Goal: Task Accomplishment & Management: Complete application form

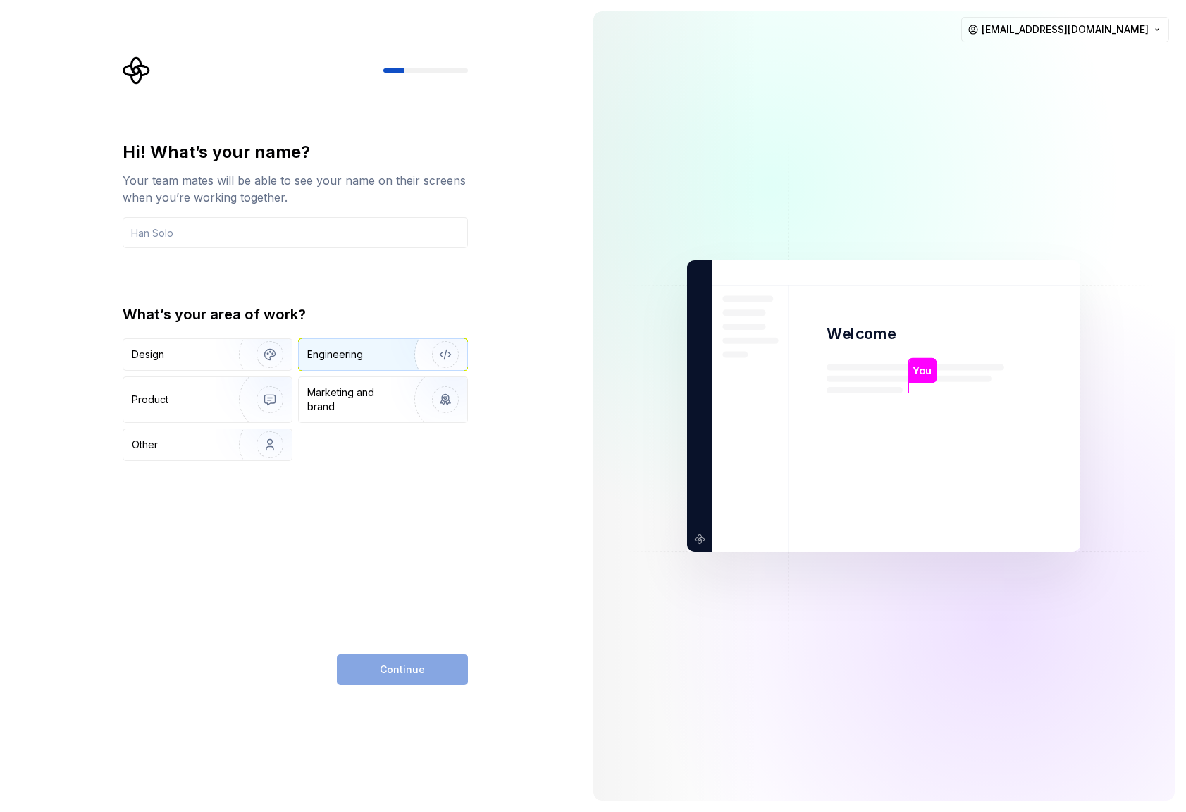
click at [364, 350] on div "Engineering" at bounding box center [363, 354] width 112 height 14
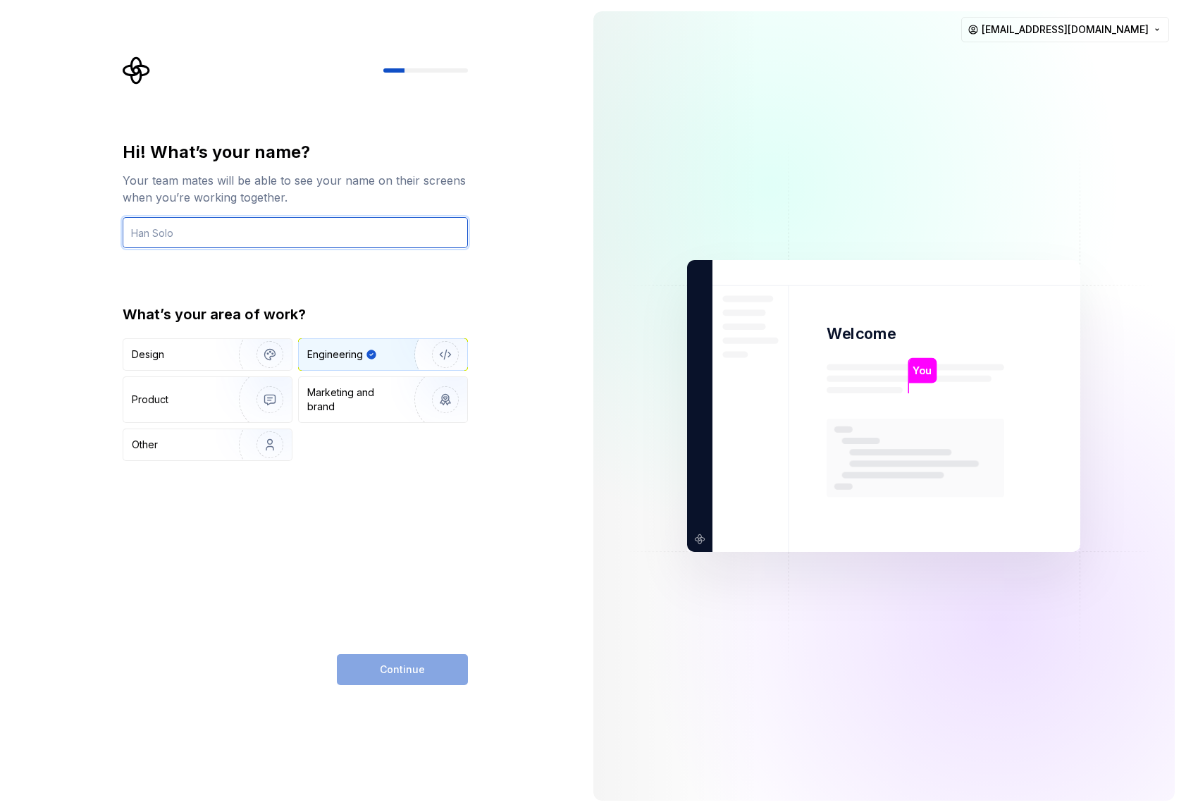
click at [209, 228] on input "text" at bounding box center [295, 232] width 345 height 31
type input "Shohan"
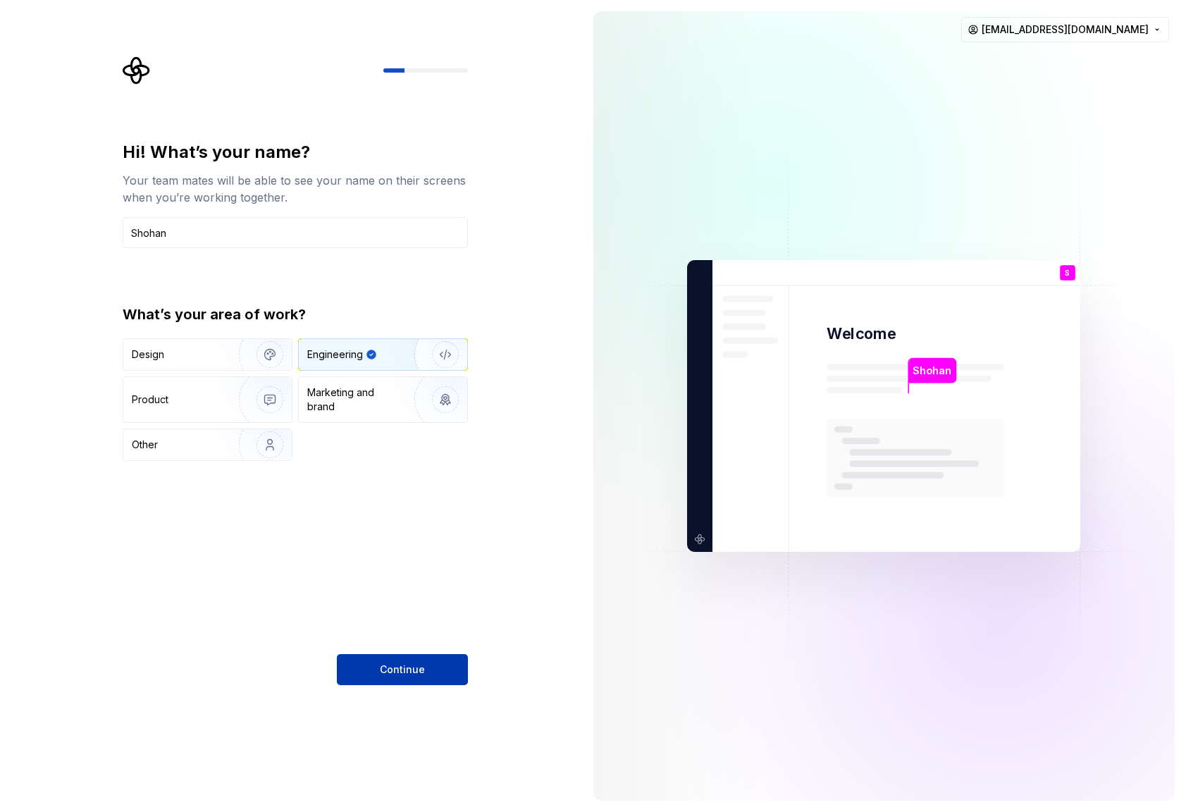
click at [424, 678] on button "Continue" at bounding box center [402, 669] width 131 height 31
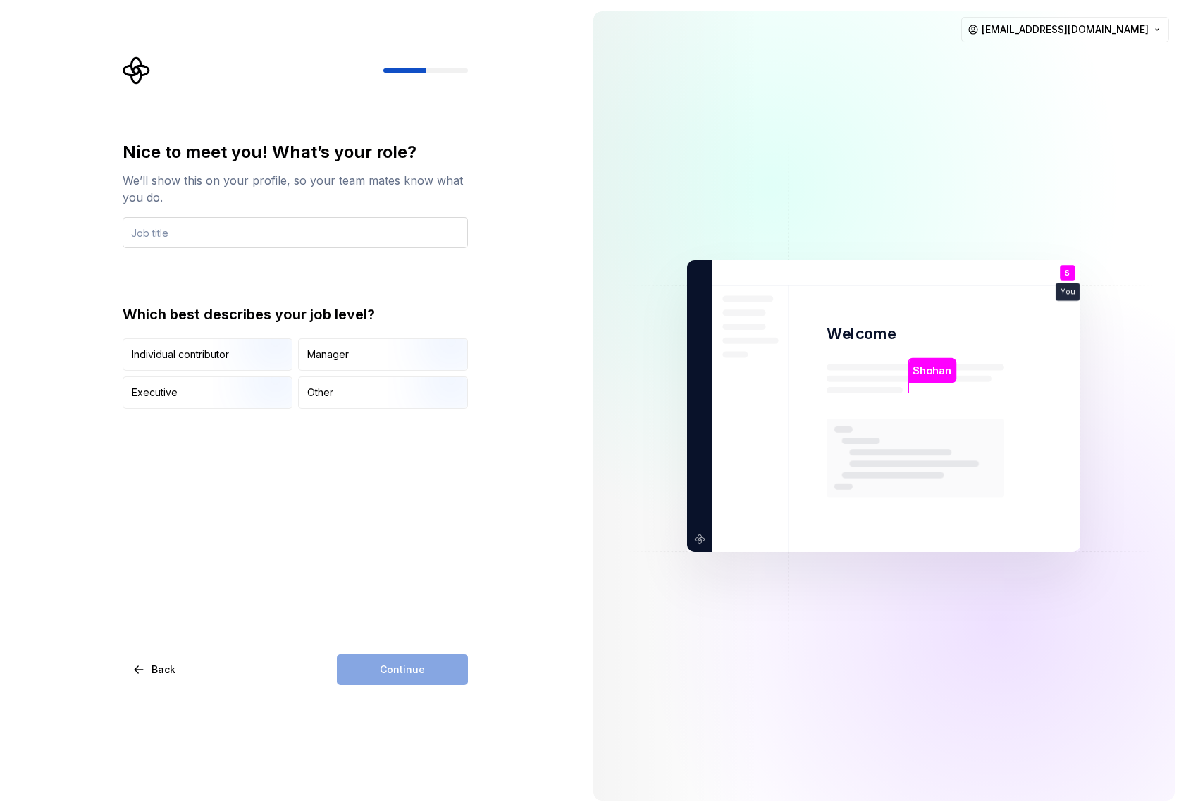
click at [198, 234] on input "text" at bounding box center [295, 232] width 345 height 31
click at [185, 363] on div "Individual contributor" at bounding box center [207, 354] width 168 height 31
click at [194, 240] on input "text" at bounding box center [295, 232] width 345 height 31
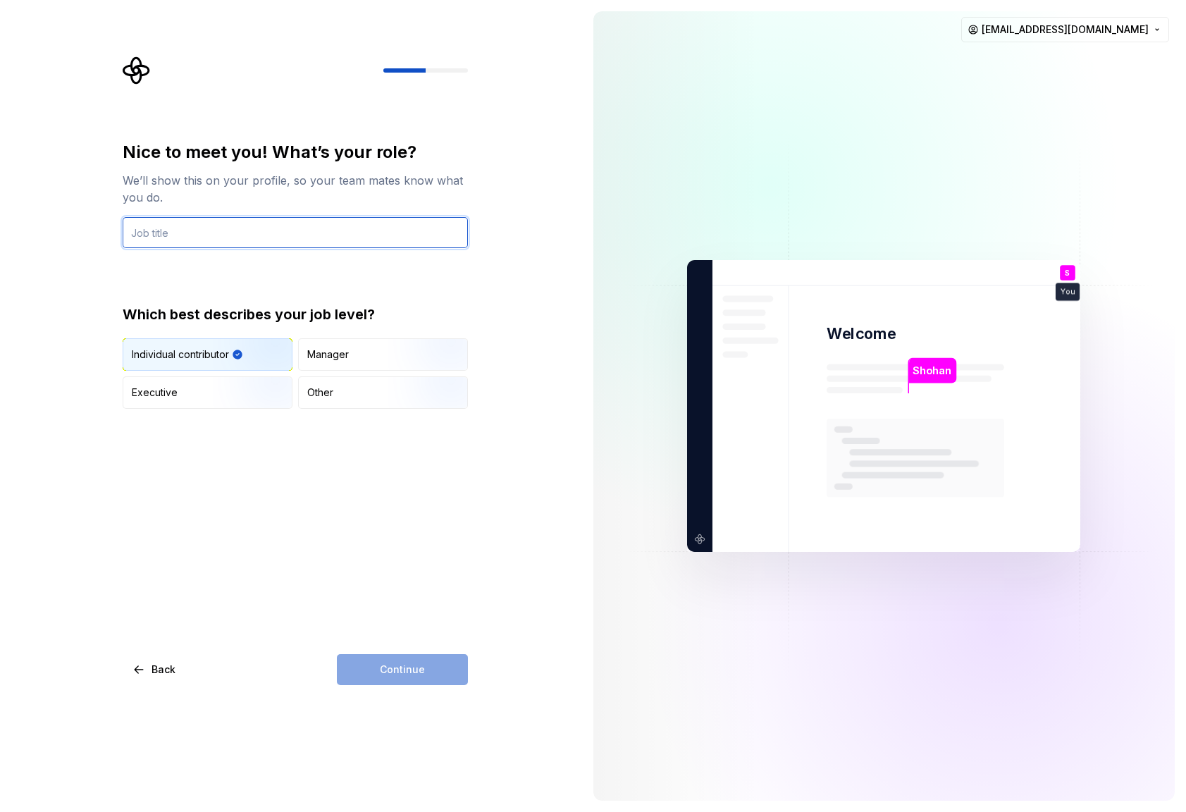
click at [274, 233] on input "text" at bounding box center [295, 232] width 345 height 31
type input "Engineer"
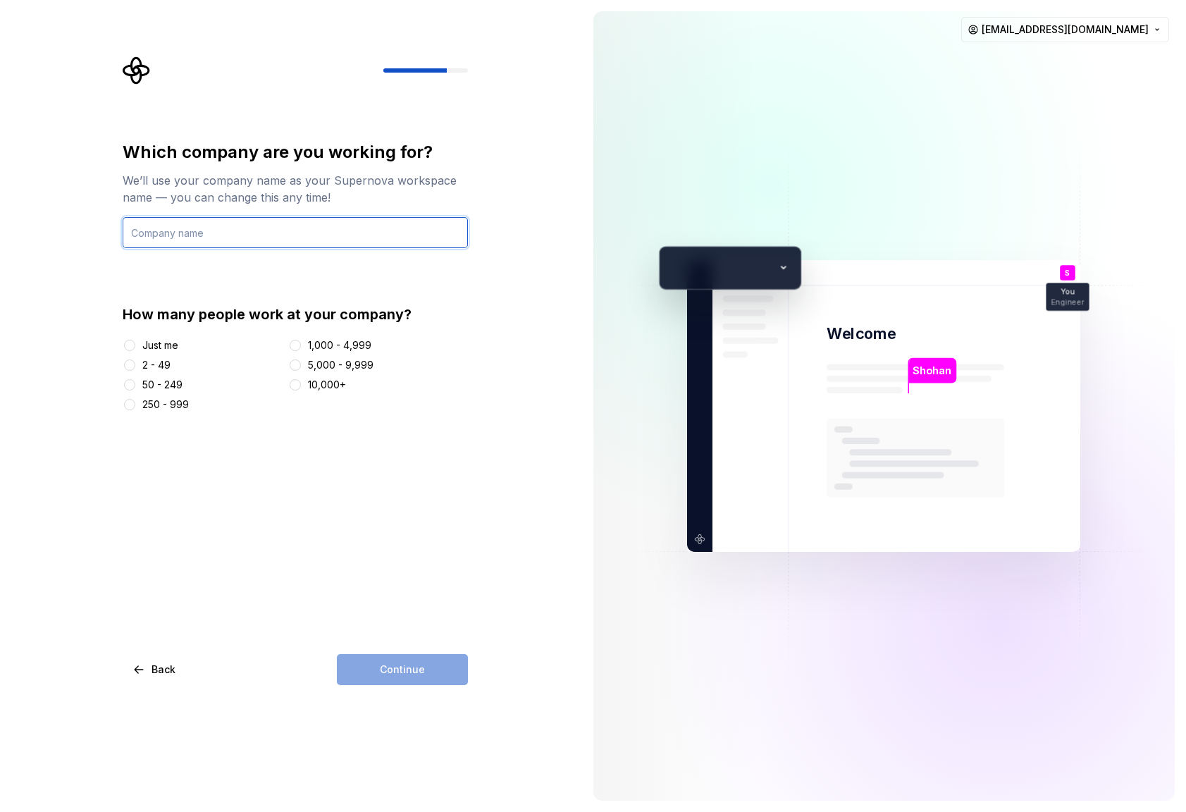
click at [221, 226] on input "text" at bounding box center [295, 232] width 345 height 31
type input "Matrix"
click at [162, 346] on div "Just me" at bounding box center [160, 345] width 36 height 14
click at [135, 346] on button "Just me" at bounding box center [129, 345] width 11 height 11
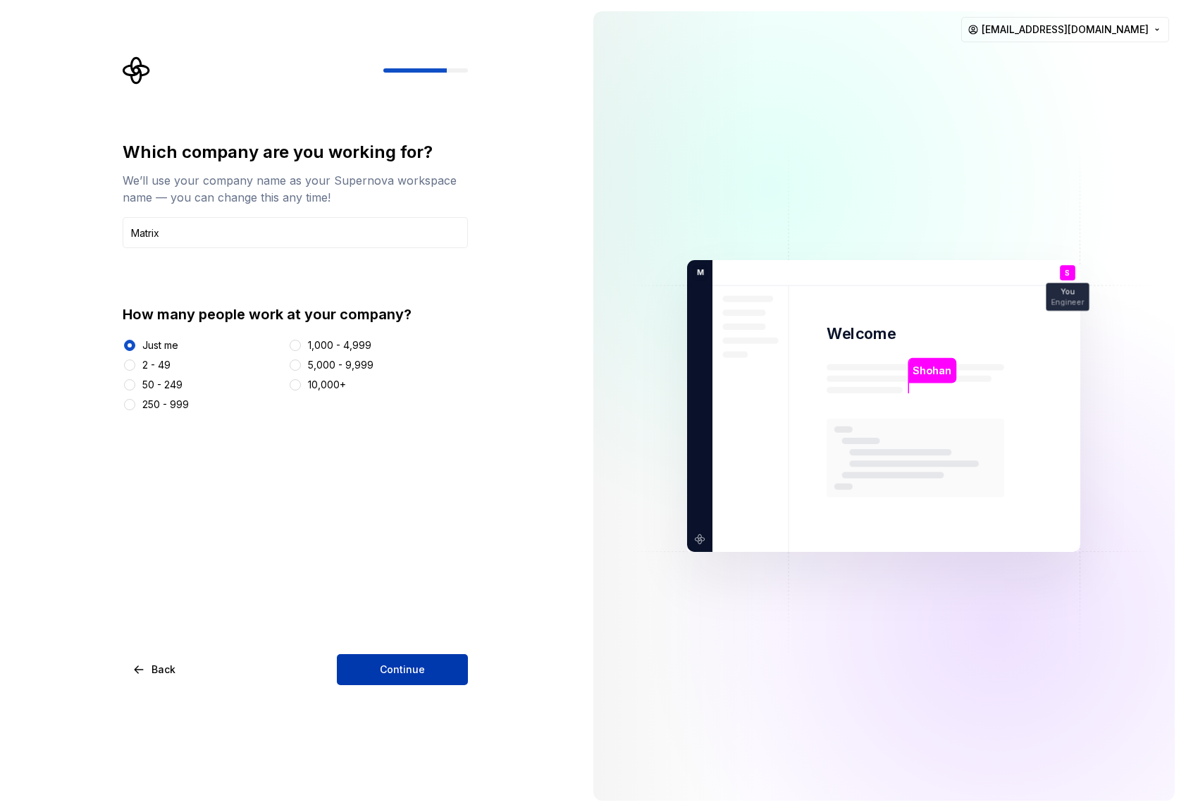
click at [401, 682] on button "Continue" at bounding box center [402, 669] width 131 height 31
click at [1089, 36] on html "Which company are you working for? We’ll use your company name as your Supernov…" at bounding box center [593, 406] width 1186 height 812
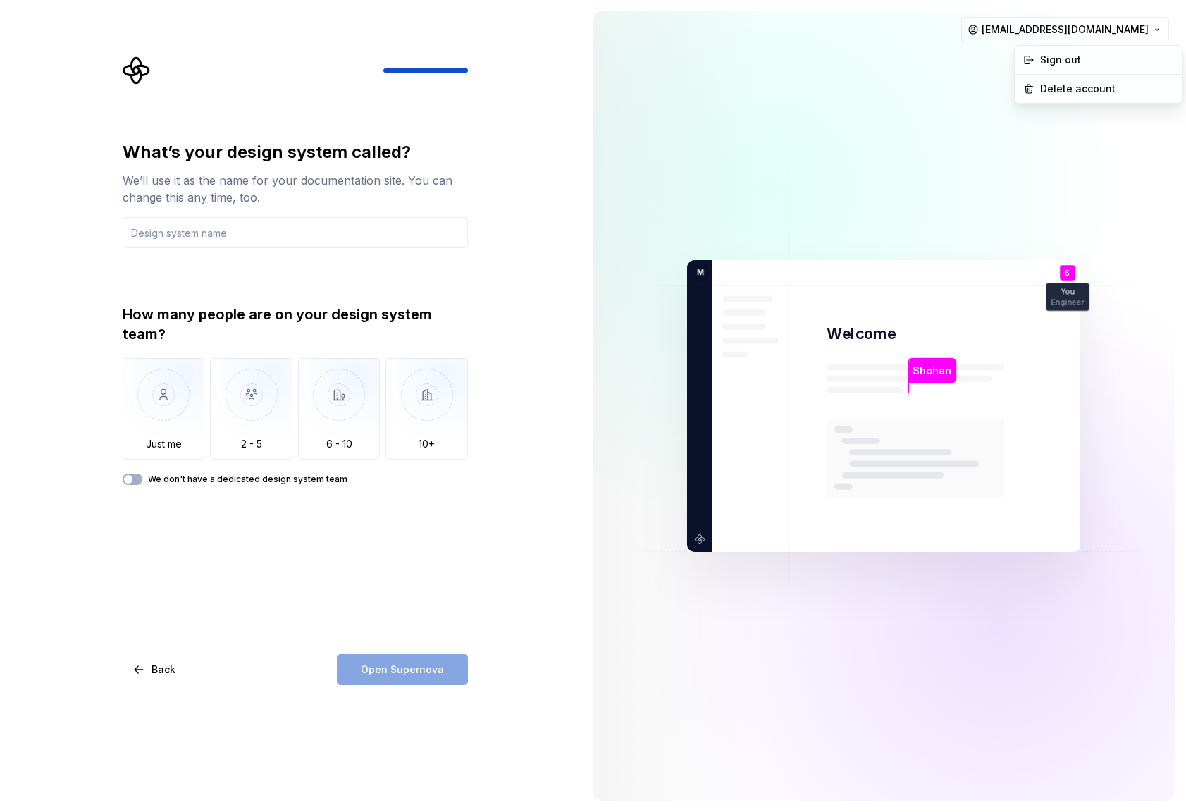
click at [885, 75] on html "What’s your design system called? We’ll use it as the name for your documentati…" at bounding box center [593, 406] width 1186 height 812
click at [135, 414] on img "button" at bounding box center [164, 405] width 82 height 94
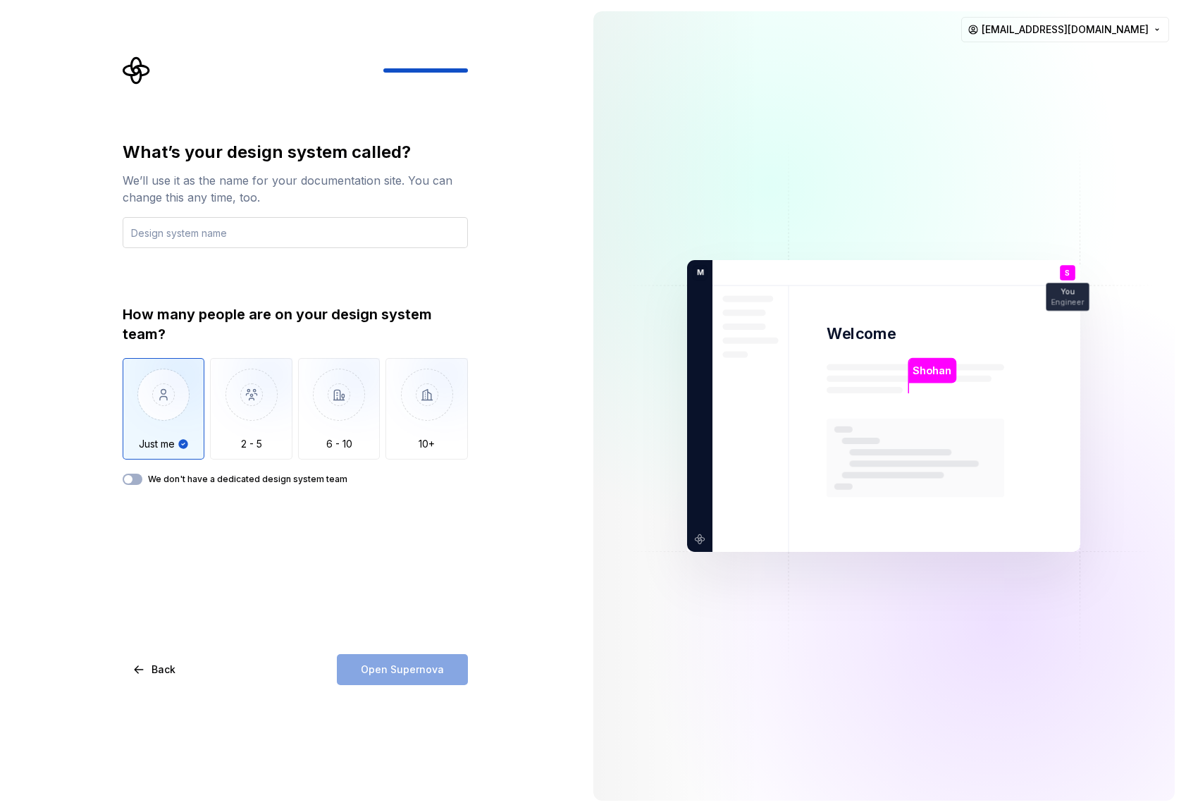
click at [225, 224] on input "text" at bounding box center [295, 232] width 345 height 31
drag, startPoint x: 351, startPoint y: 148, endPoint x: 254, endPoint y: 152, distance: 96.6
click at [254, 152] on div "What’s your design system called?" at bounding box center [295, 152] width 345 height 23
click at [174, 199] on div "We’ll use it as the name for your documentation site. You can change this any t…" at bounding box center [295, 189] width 345 height 34
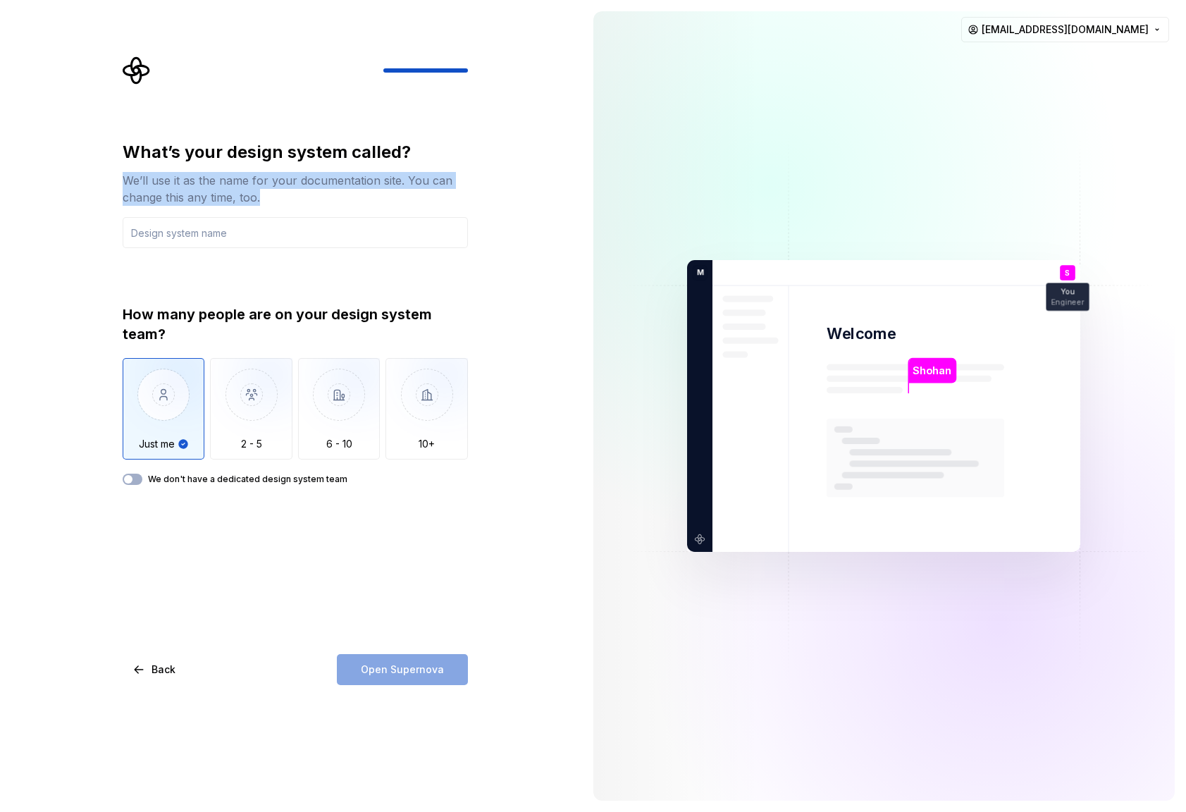
click at [174, 199] on div "We’ll use it as the name for your documentation site. You can change this any t…" at bounding box center [295, 189] width 345 height 34
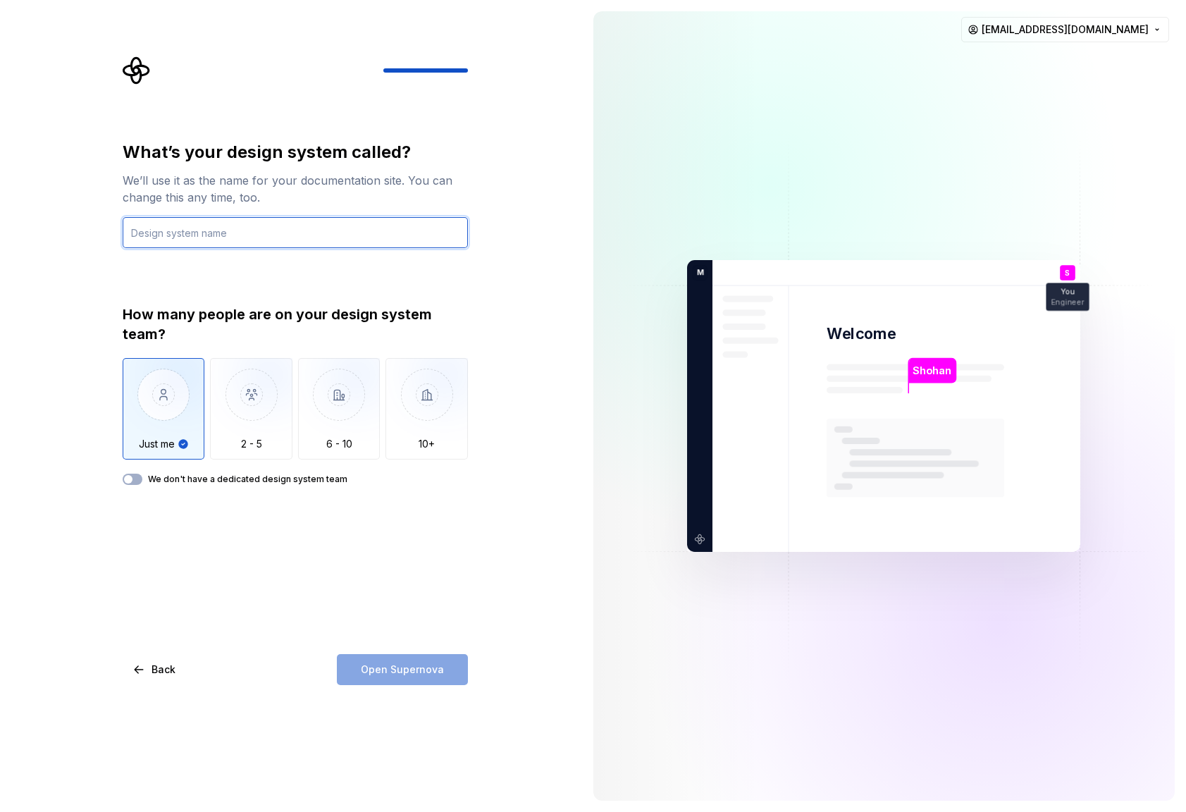
click at [254, 233] on input "text" at bounding box center [295, 232] width 345 height 31
type input "Matrix"
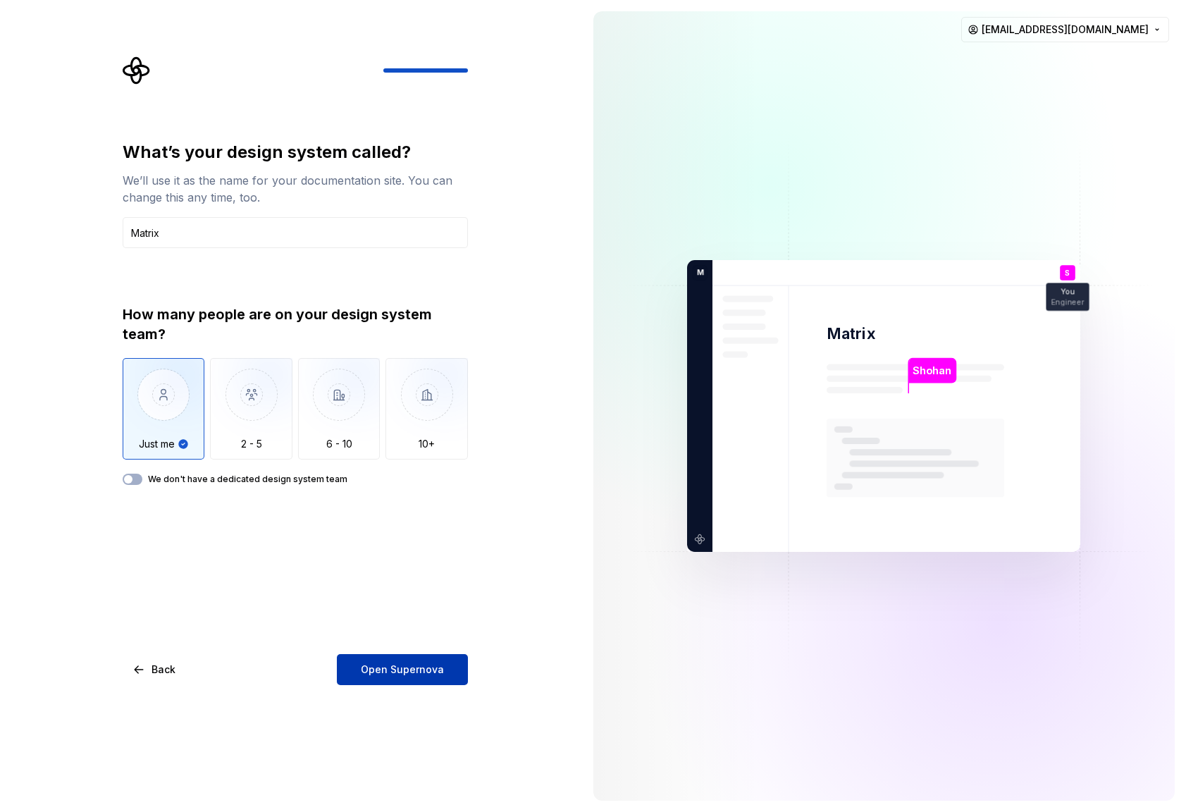
click at [428, 674] on span "Open Supernova" at bounding box center [402, 669] width 83 height 14
click at [168, 153] on div "What’s your design system called?" at bounding box center [295, 152] width 345 height 23
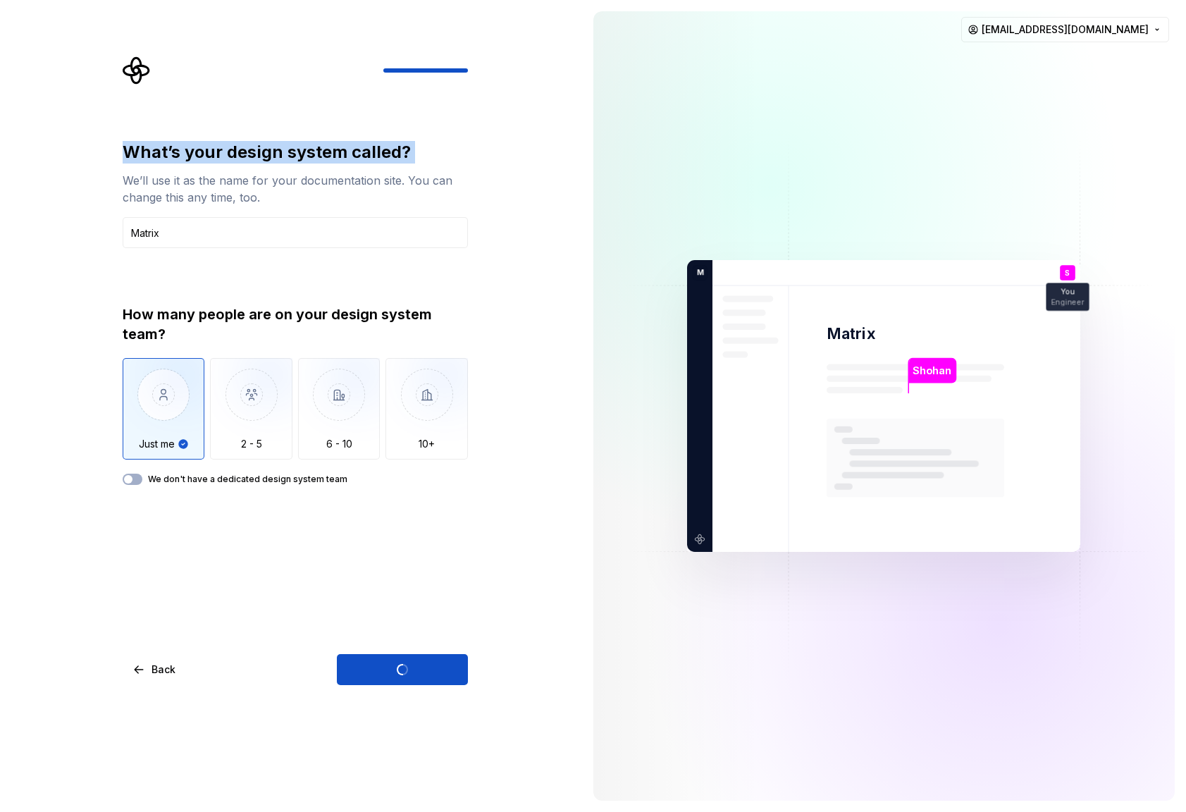
click at [168, 153] on div "What’s your design system called?" at bounding box center [295, 152] width 345 height 23
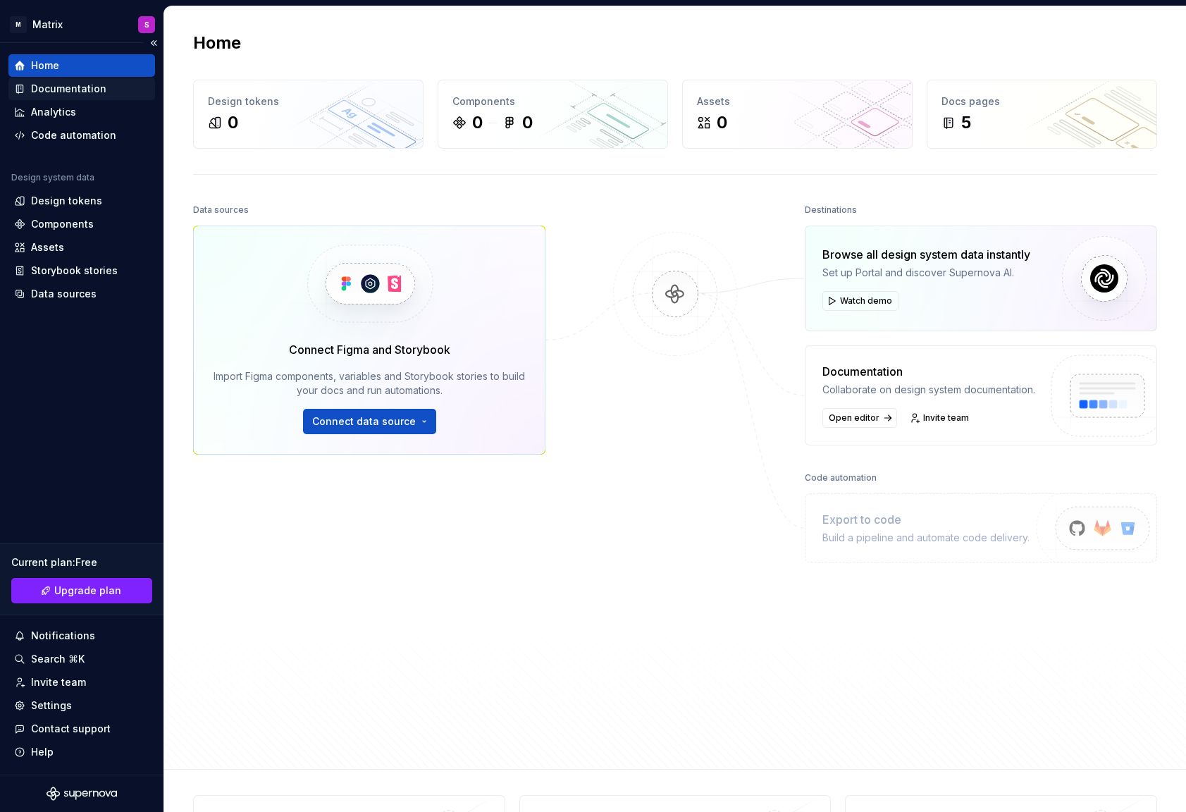
click at [78, 87] on div "Documentation" at bounding box center [68, 89] width 75 height 14
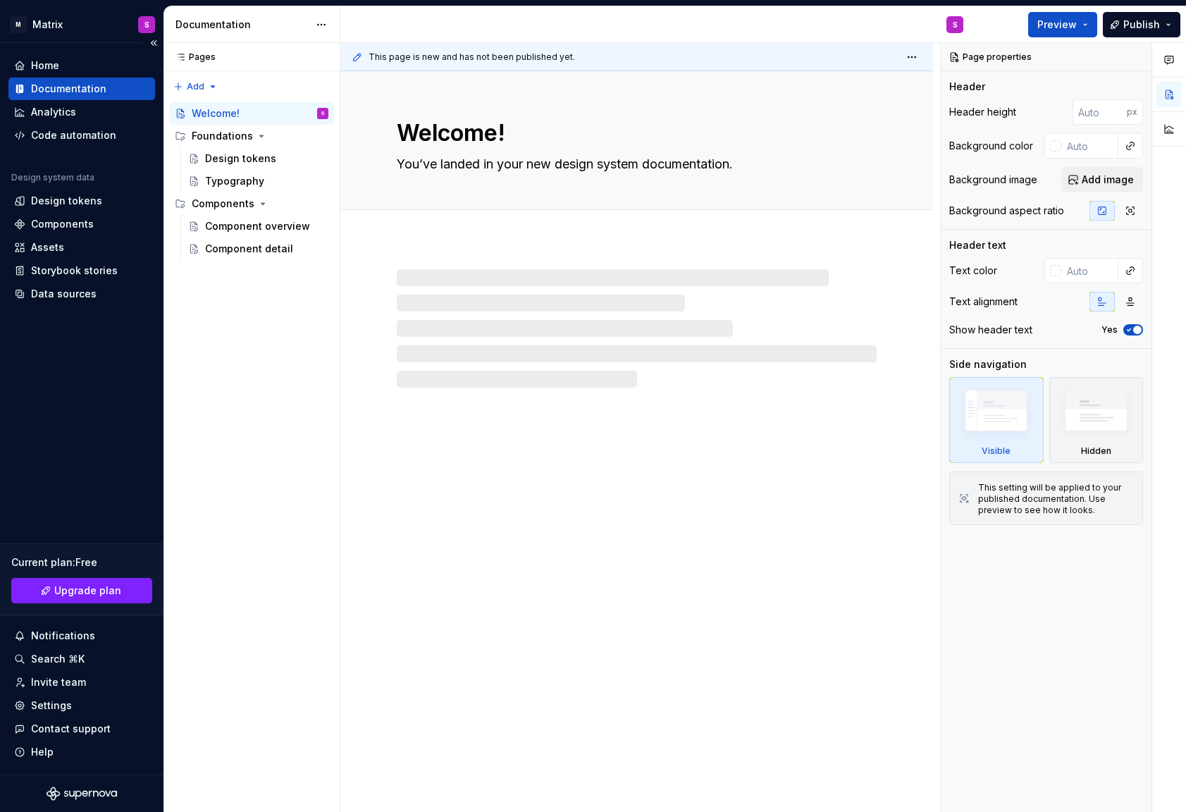
type textarea "*"
click at [35, 63] on div "Home" at bounding box center [45, 65] width 28 height 14
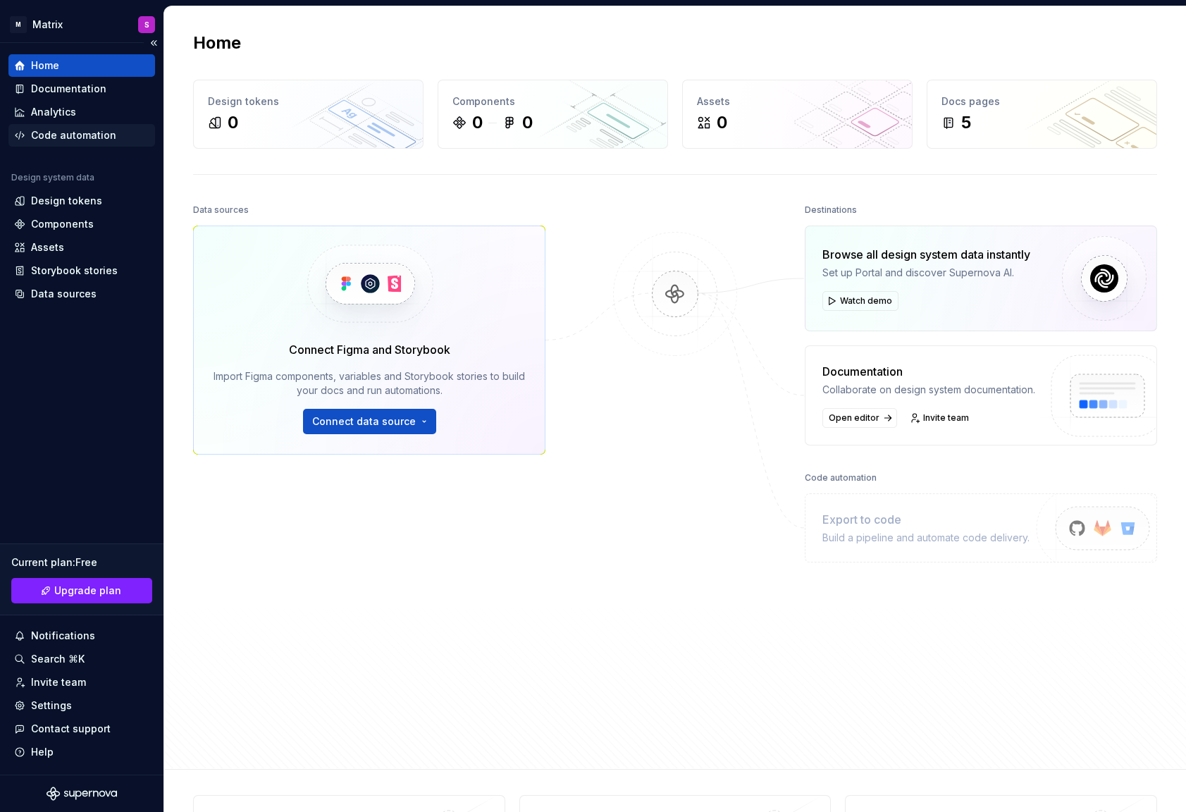
click at [104, 140] on div "Code automation" at bounding box center [73, 135] width 85 height 14
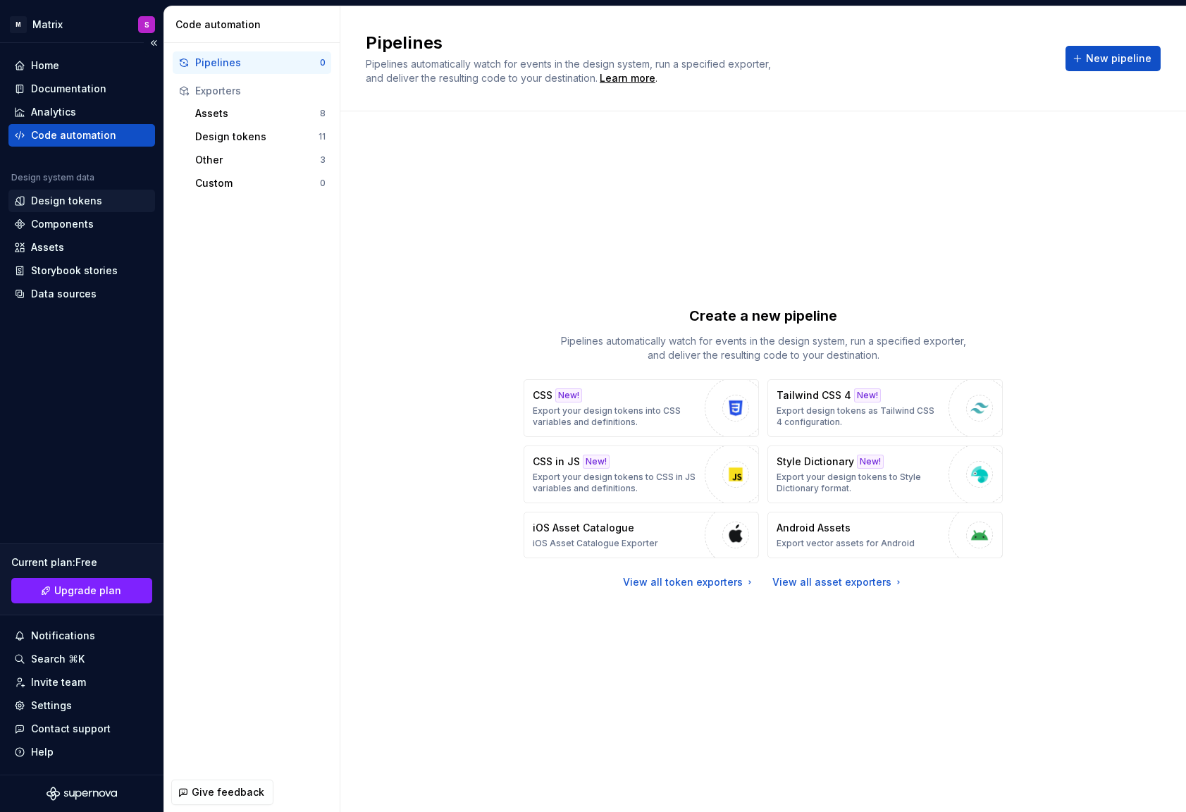
click at [75, 203] on div "Design tokens" at bounding box center [66, 201] width 71 height 14
